Goal: Task Accomplishment & Management: Use online tool/utility

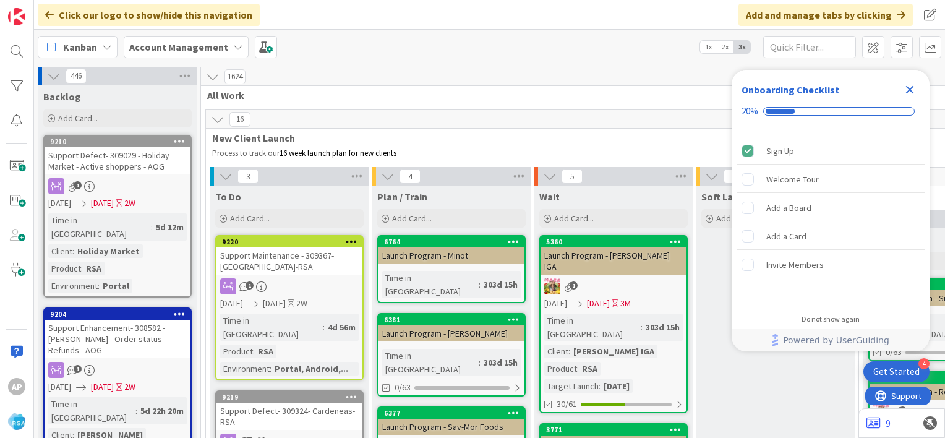
click at [911, 90] on icon "Close Checklist" at bounding box center [910, 90] width 8 height 8
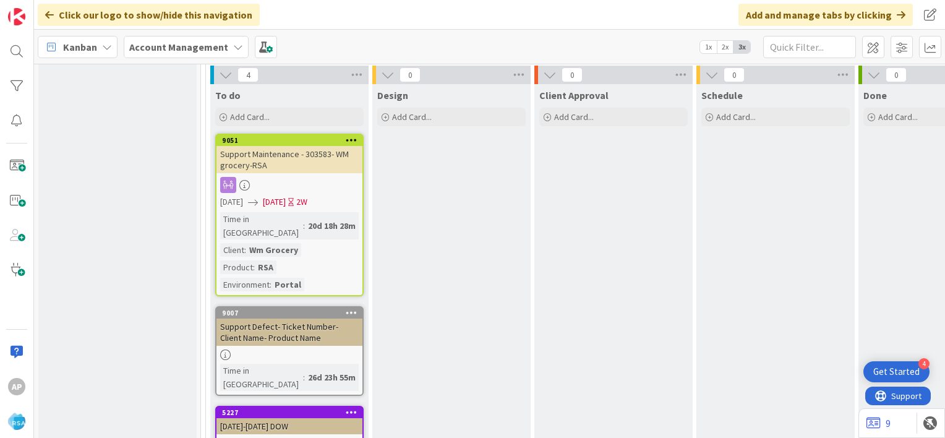
scroll to position [2270, 0]
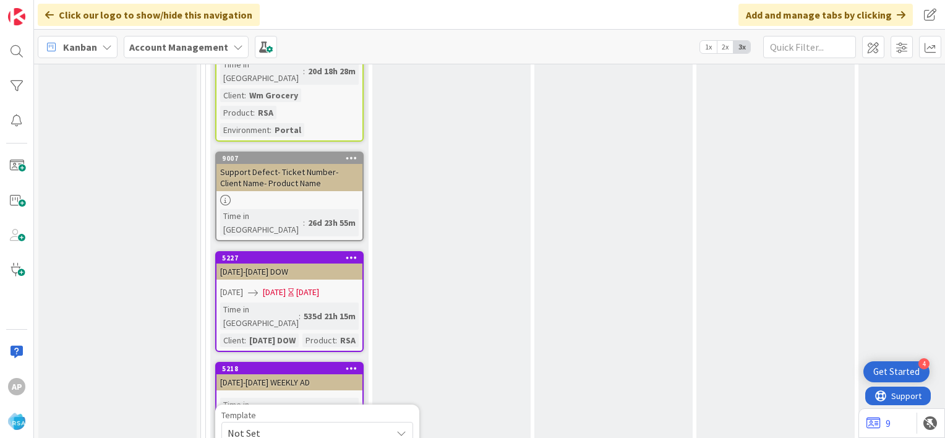
scroll to position [2298, 0]
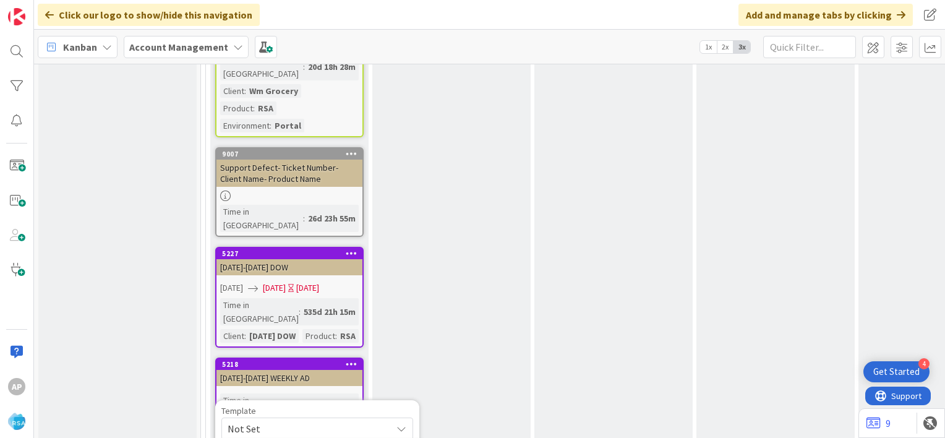
type textarea "x"
type textarea "Support Maintenance - Ticket Number-"
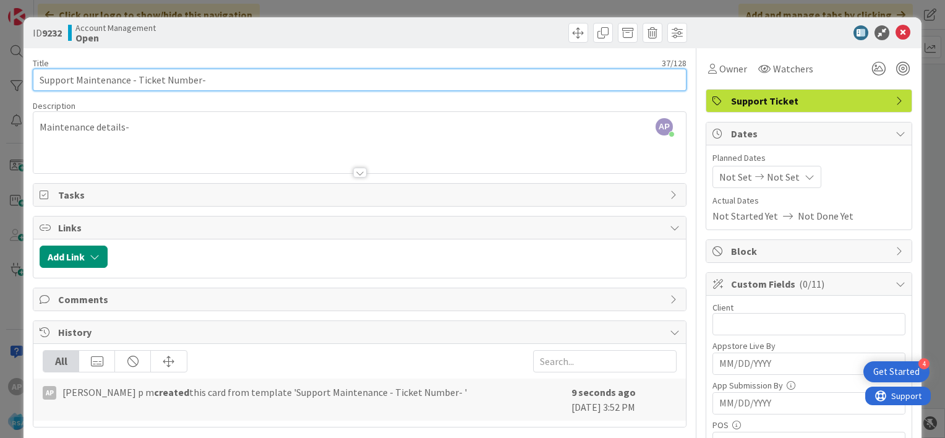
drag, startPoint x: 136, startPoint y: 79, endPoint x: 195, endPoint y: 80, distance: 58.7
click at [195, 80] on input "Support Maintenance - Ticket Number-" at bounding box center [360, 80] width 654 height 22
paste input "#310484"
click at [141, 79] on input "Support Maintenance - #310484-" at bounding box center [360, 80] width 654 height 22
click at [171, 82] on input "Support Maintenance - 310484-" at bounding box center [360, 80] width 654 height 22
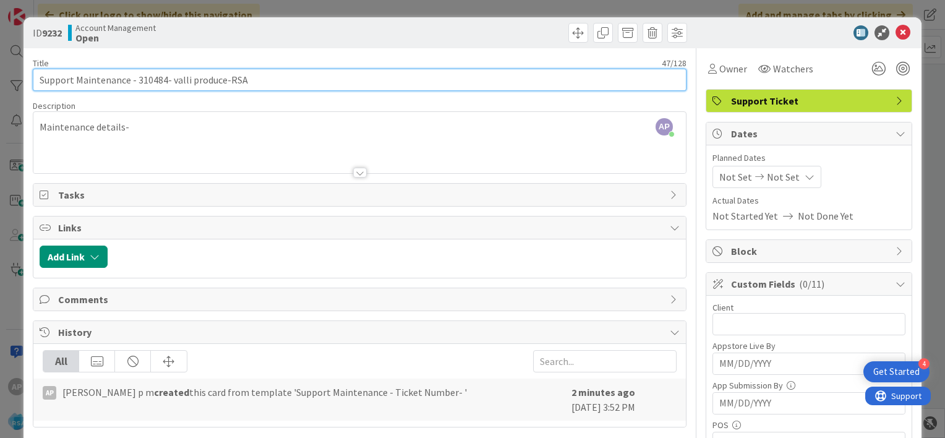
type input "Support Maintenance - 310484- valli produce-RSA"
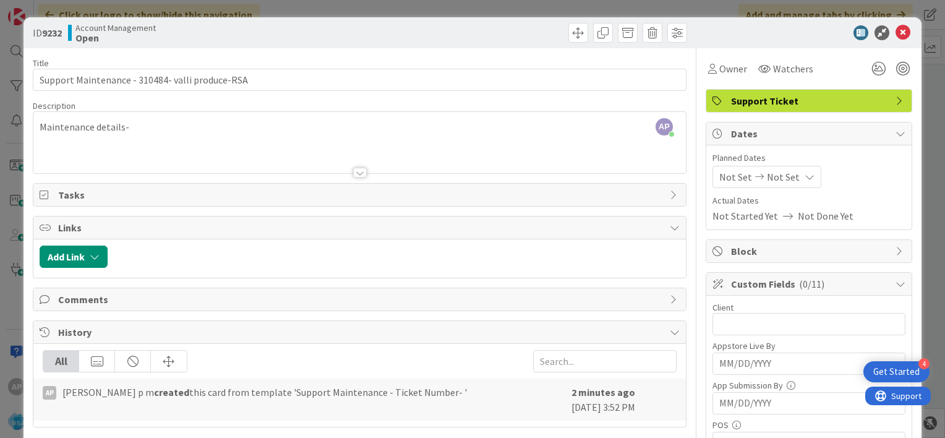
click at [359, 172] on div at bounding box center [360, 173] width 14 height 10
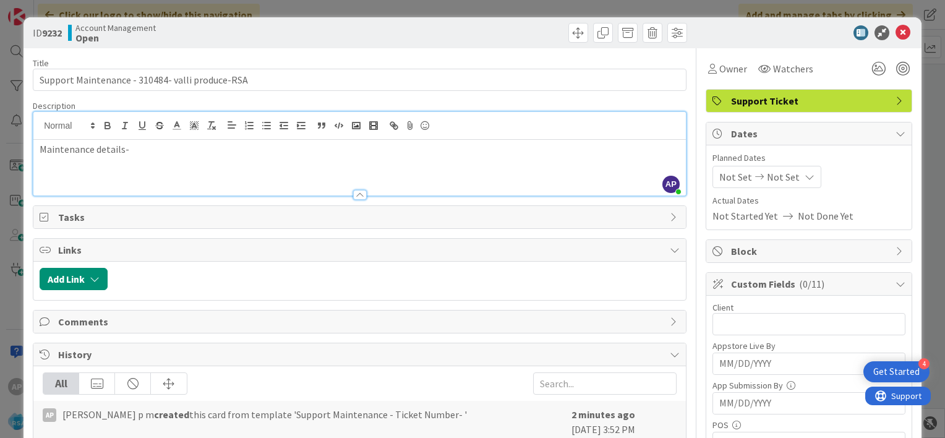
click at [719, 175] on span "Not Set" at bounding box center [735, 176] width 33 height 15
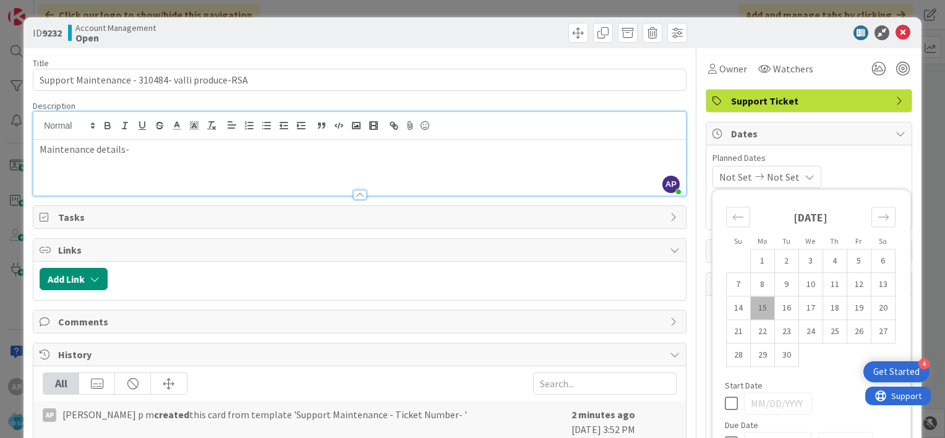
click at [750, 305] on td "15" at bounding box center [762, 307] width 24 height 23
type input "09/15/2025"
click at [848, 328] on td "26" at bounding box center [858, 331] width 24 height 23
type input "09/26/2025"
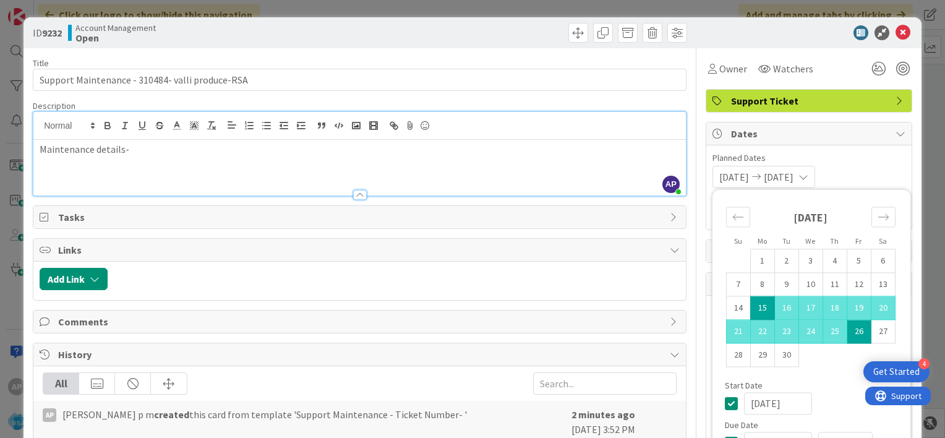
click at [858, 158] on span "Planned Dates" at bounding box center [808, 157] width 193 height 13
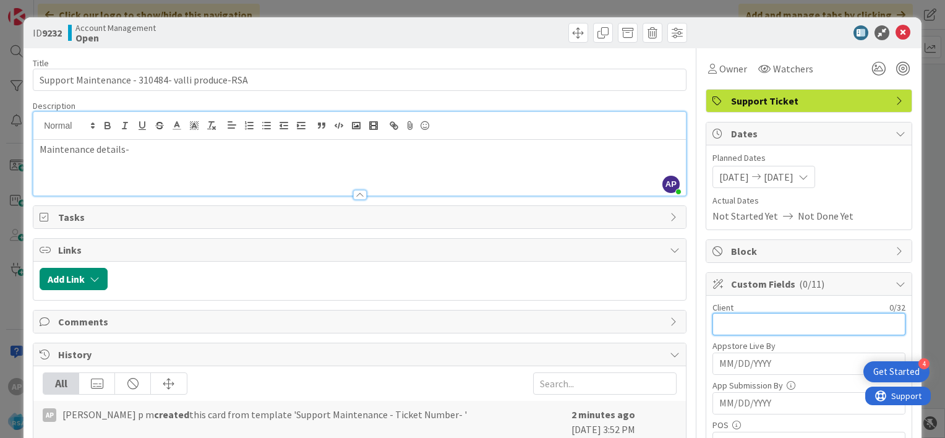
click at [712, 317] on input "text" at bounding box center [808, 324] width 193 height 22
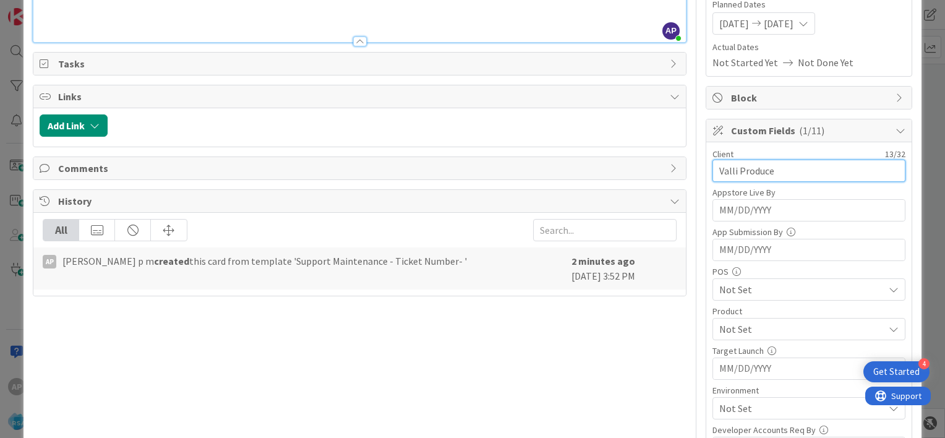
scroll to position [158, 0]
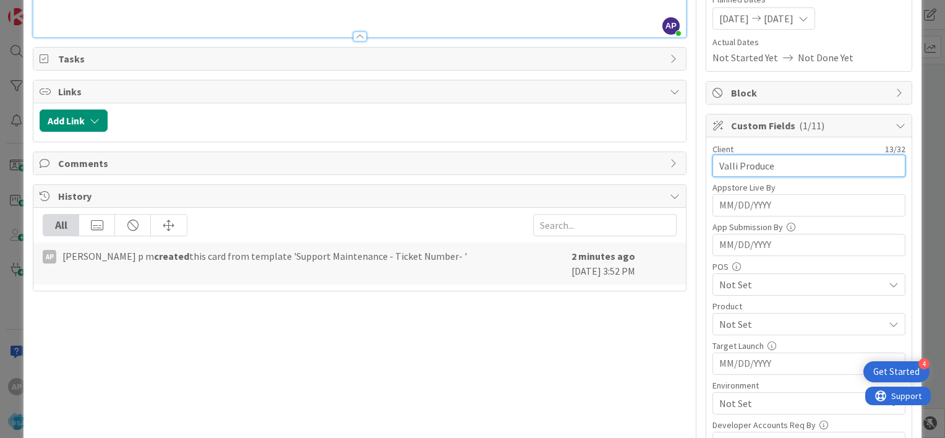
type input "Valli Produce"
click at [752, 324] on span "Not Set" at bounding box center [801, 324] width 164 height 15
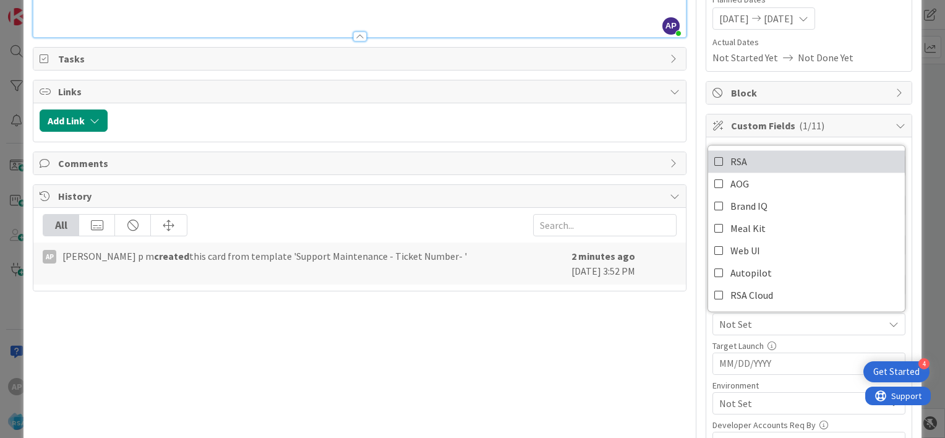
click at [714, 163] on icon at bounding box center [719, 161] width 10 height 19
click at [706, 343] on div "Client 13 / 32 Valli Produce Appstore Live By Navigate forward to interact with…" at bounding box center [808, 357] width 205 height 441
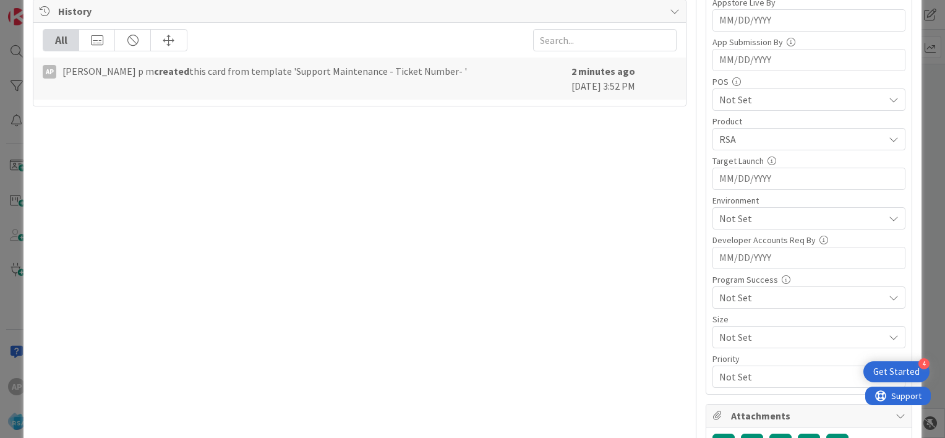
scroll to position [344, 0]
click at [751, 219] on span "Not Set" at bounding box center [801, 217] width 164 height 15
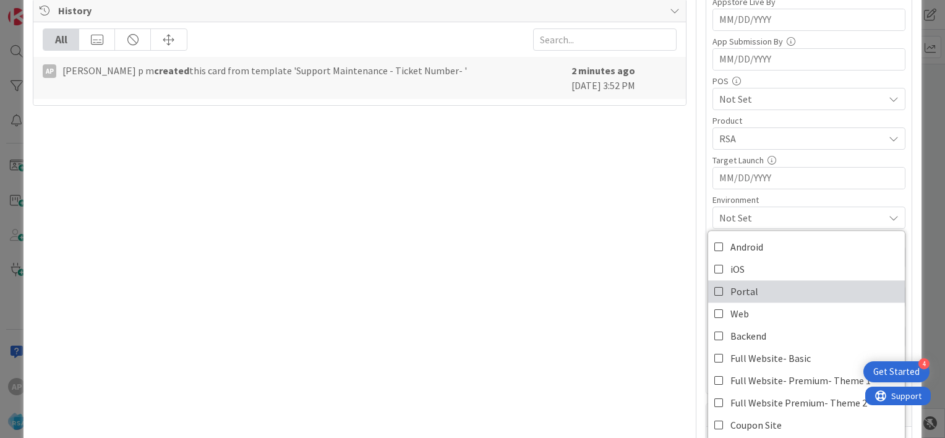
click at [714, 287] on icon at bounding box center [719, 291] width 10 height 19
click at [712, 210] on div "Portal" at bounding box center [808, 218] width 193 height 22
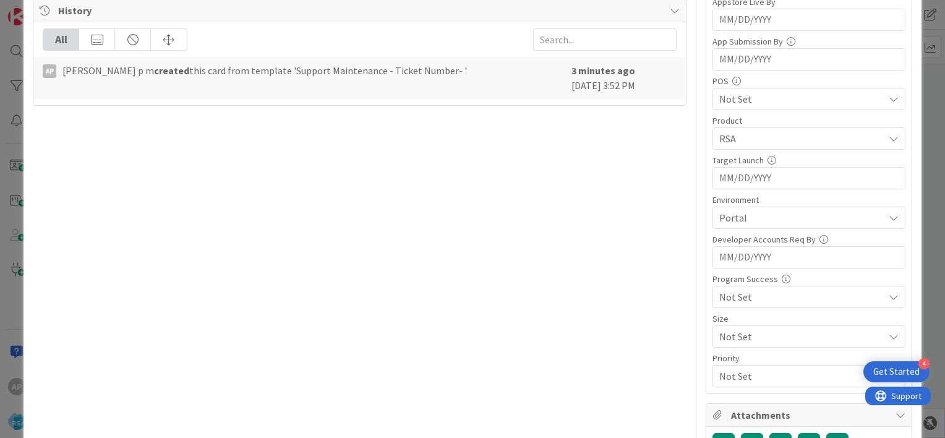
scroll to position [0, 0]
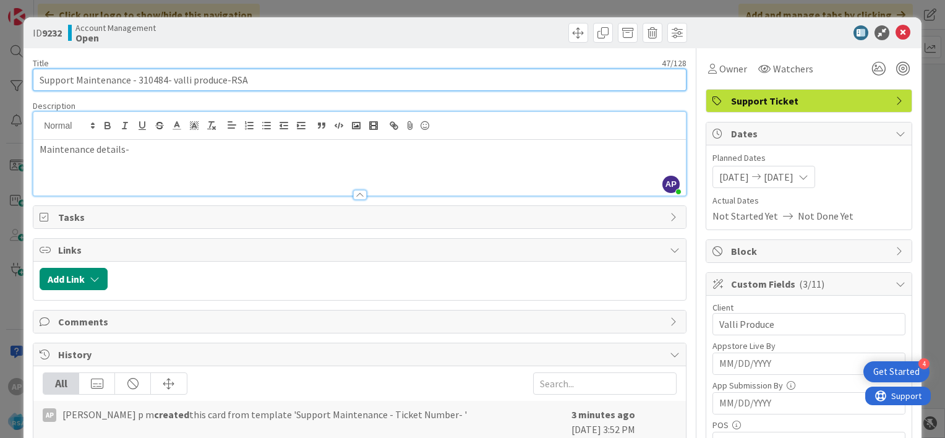
drag, startPoint x: 75, startPoint y: 77, endPoint x: 223, endPoint y: 82, distance: 147.2
click at [223, 82] on input "Support Maintenance - 310484- valli produce-RSA" at bounding box center [360, 80] width 654 height 22
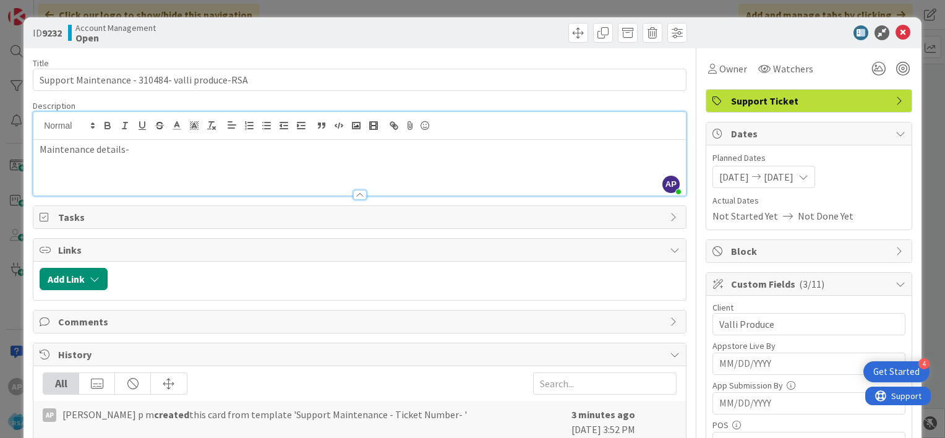
click at [150, 151] on p "Maintenance details-" at bounding box center [360, 149] width 640 height 14
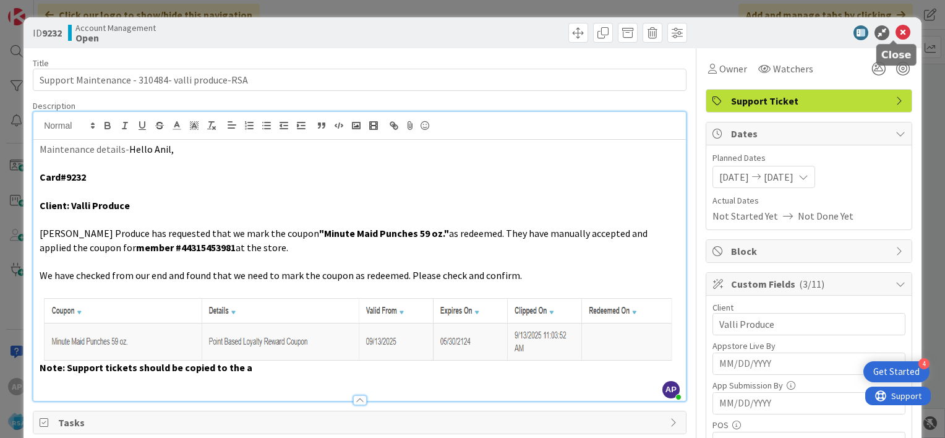
click at [895, 32] on icon at bounding box center [902, 32] width 15 height 15
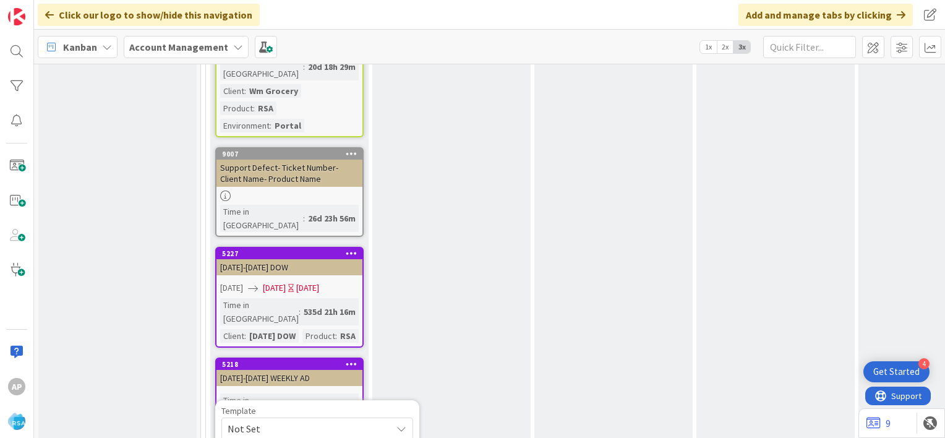
click at [388, 417] on span "Not Set" at bounding box center [317, 428] width 192 height 22
type textarea "x"
type textarea "Support Maintenance - Ticket Number-"
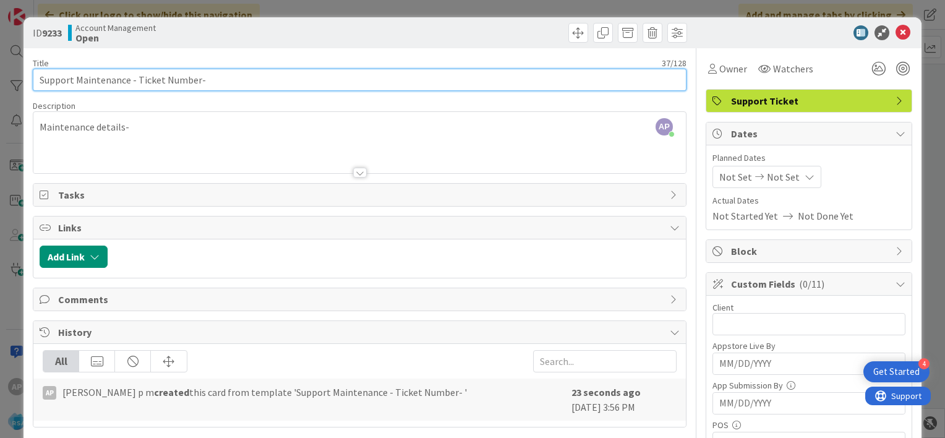
drag, startPoint x: 137, startPoint y: 79, endPoint x: 196, endPoint y: 82, distance: 59.4
click at [196, 82] on input "Support Maintenance - Ticket Number-" at bounding box center [360, 80] width 654 height 22
paste input "#310090"
click at [139, 78] on input "Support Maintenance - #310090-" at bounding box center [360, 80] width 654 height 22
click at [186, 81] on input "Support Maintenance - 310090-" at bounding box center [360, 80] width 654 height 22
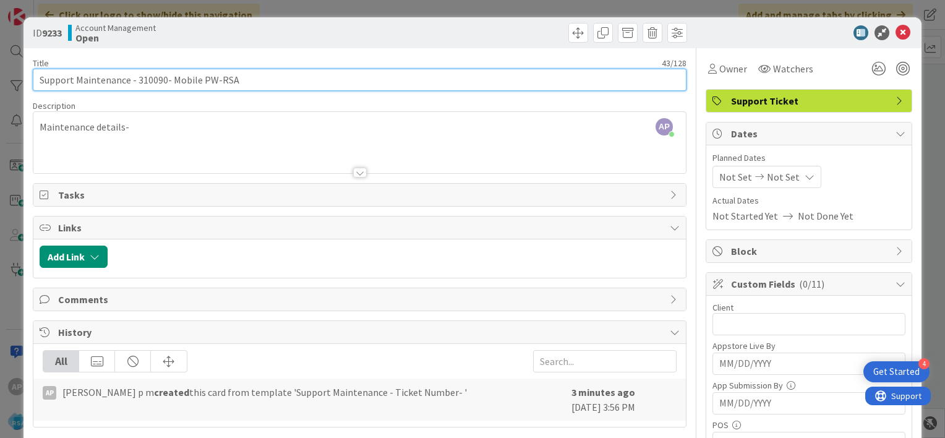
type input "Support Maintenance - 310090- Mobile PW-RSA"
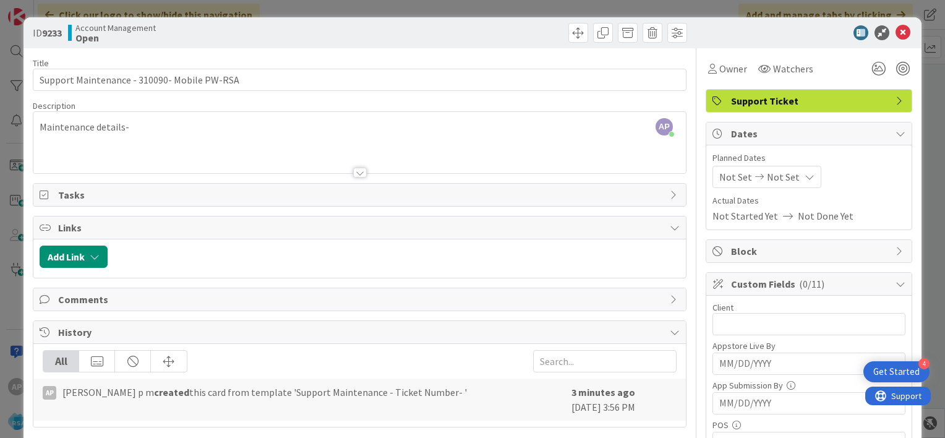
click at [355, 171] on div at bounding box center [360, 173] width 14 height 10
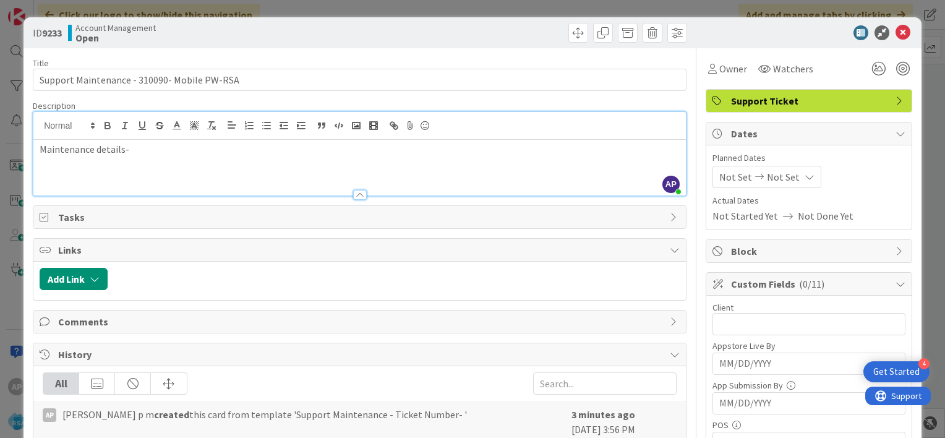
click at [158, 147] on p "Maintenance details-" at bounding box center [360, 149] width 640 height 14
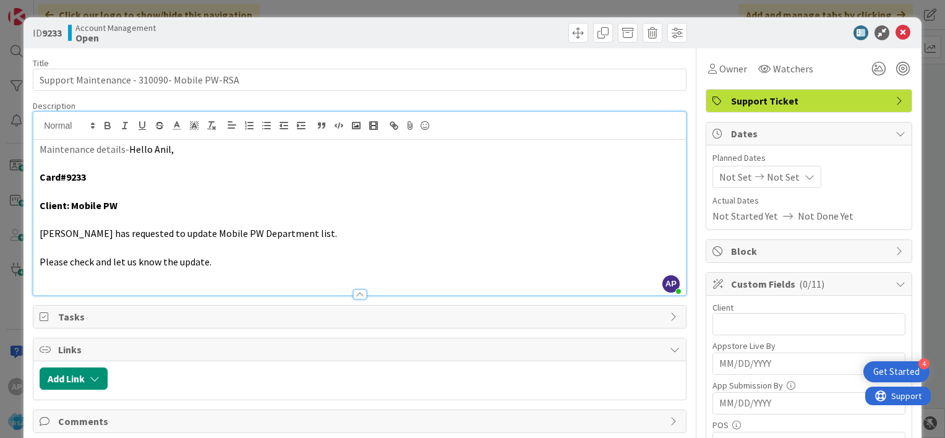
click at [719, 175] on span "Not Set" at bounding box center [735, 176] width 33 height 15
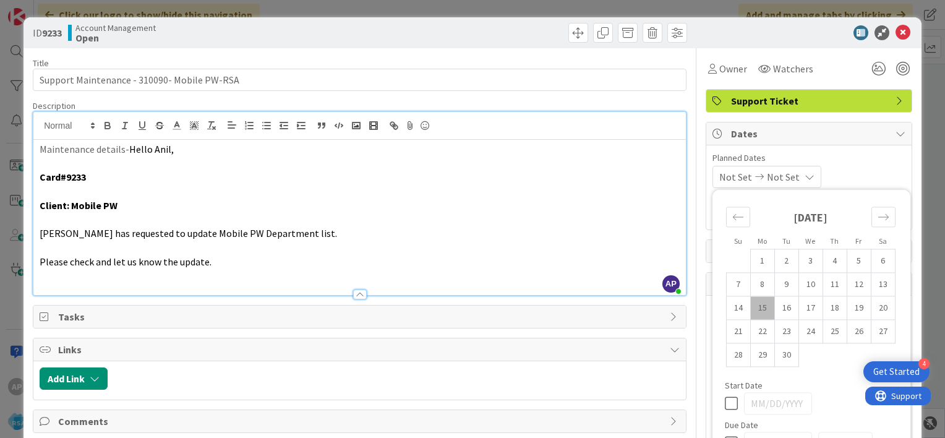
click at [752, 304] on td "15" at bounding box center [762, 307] width 24 height 23
type input "09/15/2025"
click at [851, 331] on td "26" at bounding box center [858, 331] width 24 height 23
type input "09/26/2025"
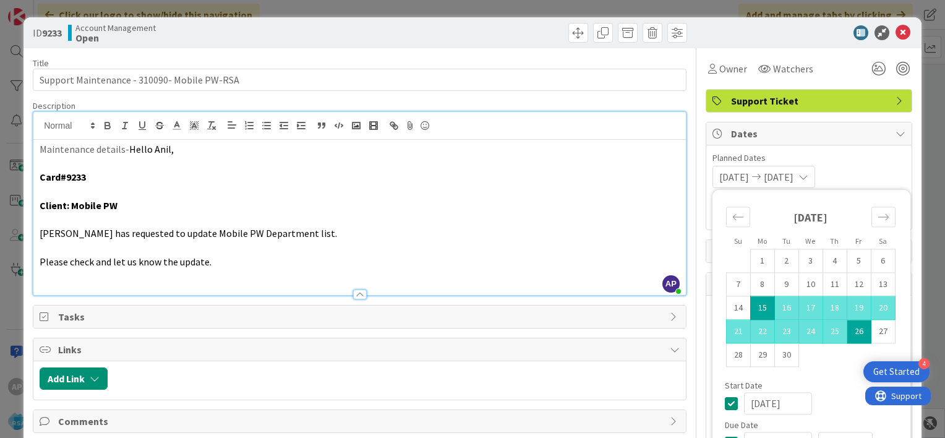
click at [846, 362] on td "Calendar" at bounding box center [858, 354] width 24 height 23
click at [858, 169] on div "09/15/2025 09/26/2025 Su Mo Tu We Th Fr Sa August 2025 1 2 3 4 5 6 7 8 9 10 11 …" at bounding box center [808, 177] width 193 height 22
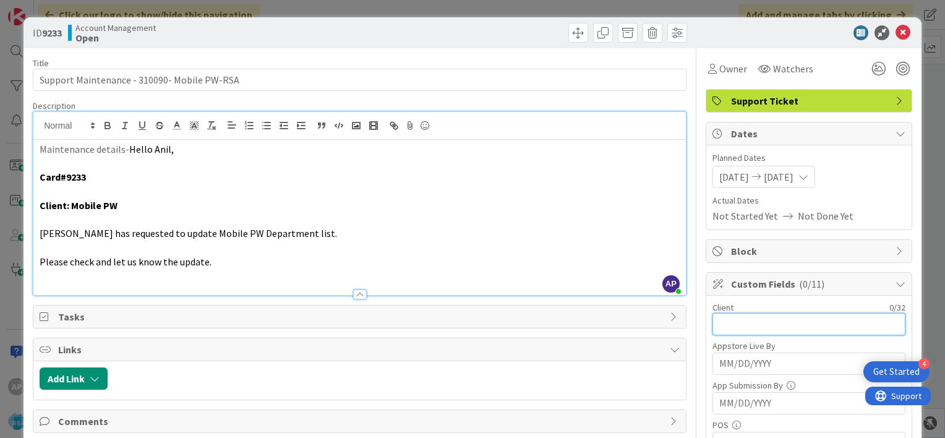
click at [733, 326] on input "text" at bounding box center [808, 324] width 193 height 22
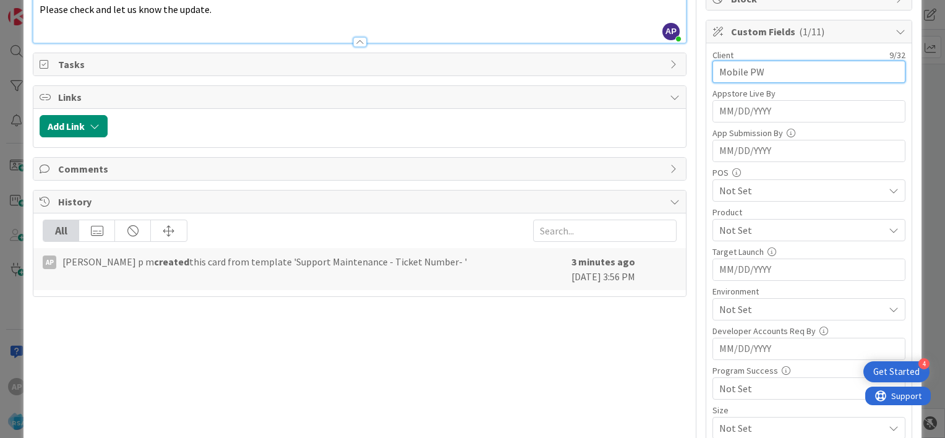
scroll to position [252, 0]
type input "Mobile PW"
click at [738, 223] on span "Not Set" at bounding box center [801, 230] width 164 height 15
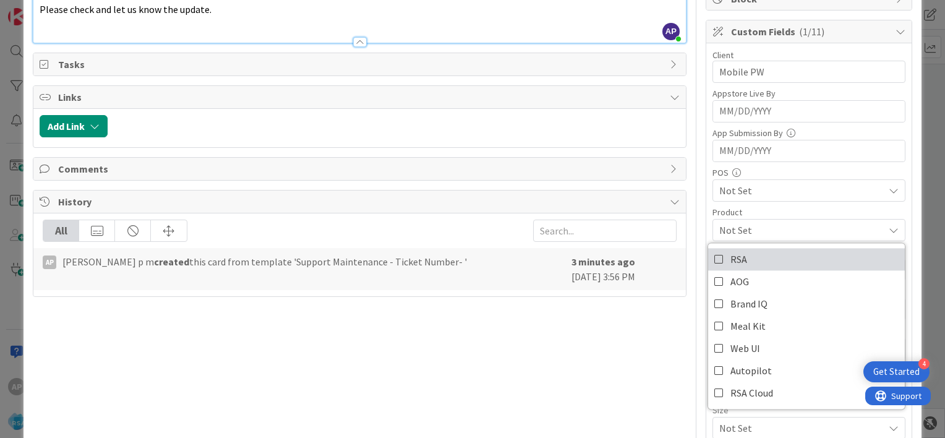
click at [714, 257] on icon at bounding box center [719, 259] width 10 height 19
click at [706, 215] on div "Client 9 / 32 Mobile PW Appstore Live By Navigate forward to interact with the …" at bounding box center [808, 263] width 205 height 441
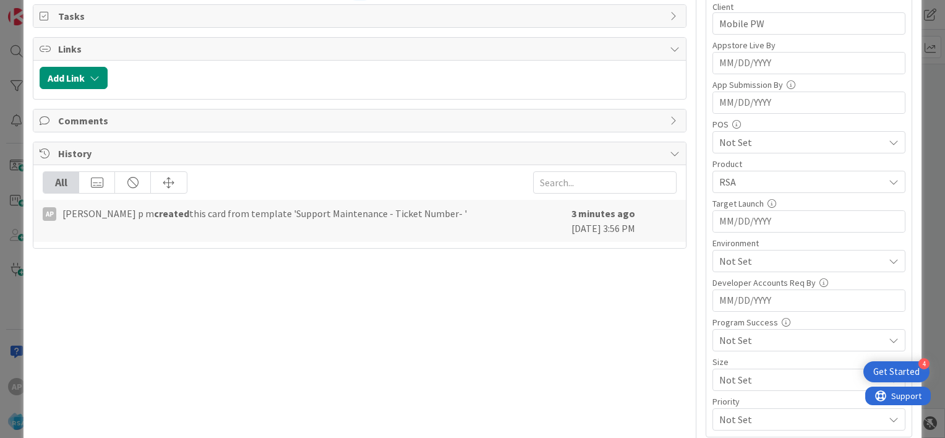
scroll to position [303, 0]
click at [727, 255] on span "Not Set" at bounding box center [801, 258] width 164 height 15
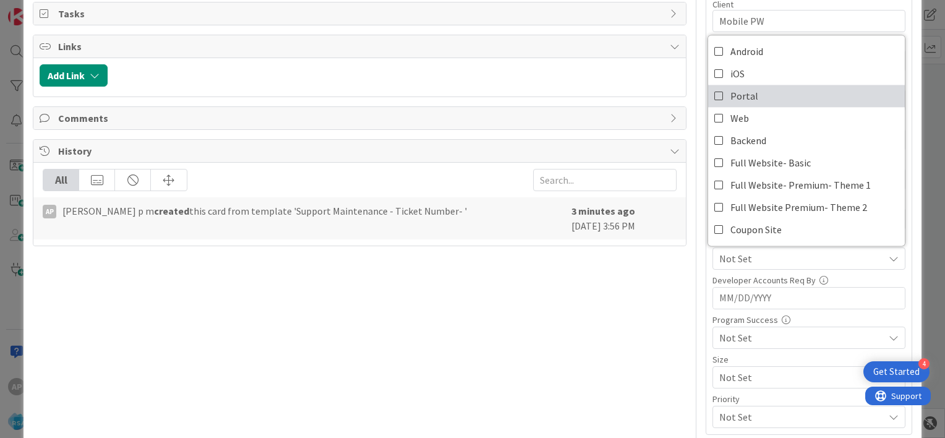
click at [714, 95] on icon at bounding box center [719, 96] width 10 height 19
click at [705, 265] on div "Custom Fields ( 3/11 ) Client 9 / 32 Mobile PW Appstore Live By Navigate forwar…" at bounding box center [808, 202] width 207 height 466
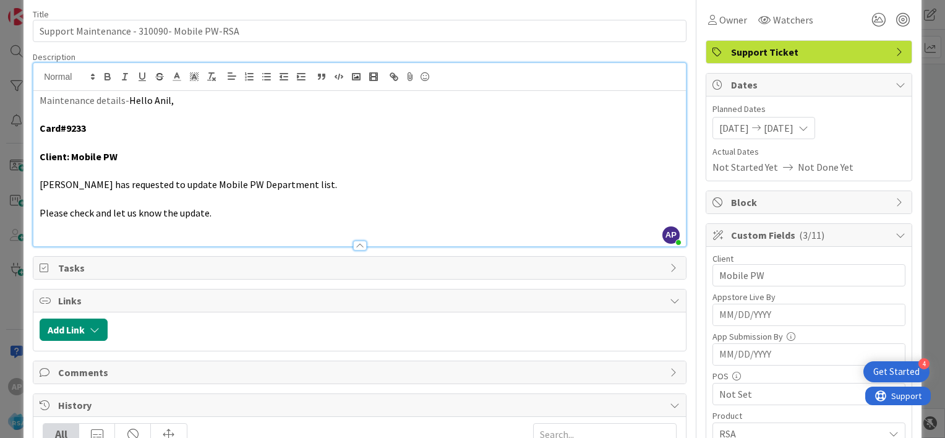
scroll to position [0, 0]
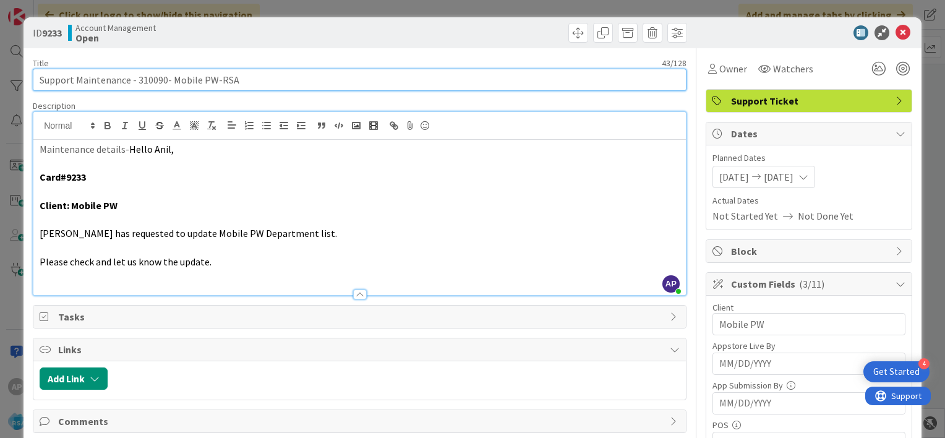
drag, startPoint x: 77, startPoint y: 81, endPoint x: 213, endPoint y: 79, distance: 136.6
click at [213, 79] on input "Support Maintenance - 310090- Mobile PW-RSA" at bounding box center [360, 80] width 654 height 22
